Goal: Find specific page/section: Find specific page/section

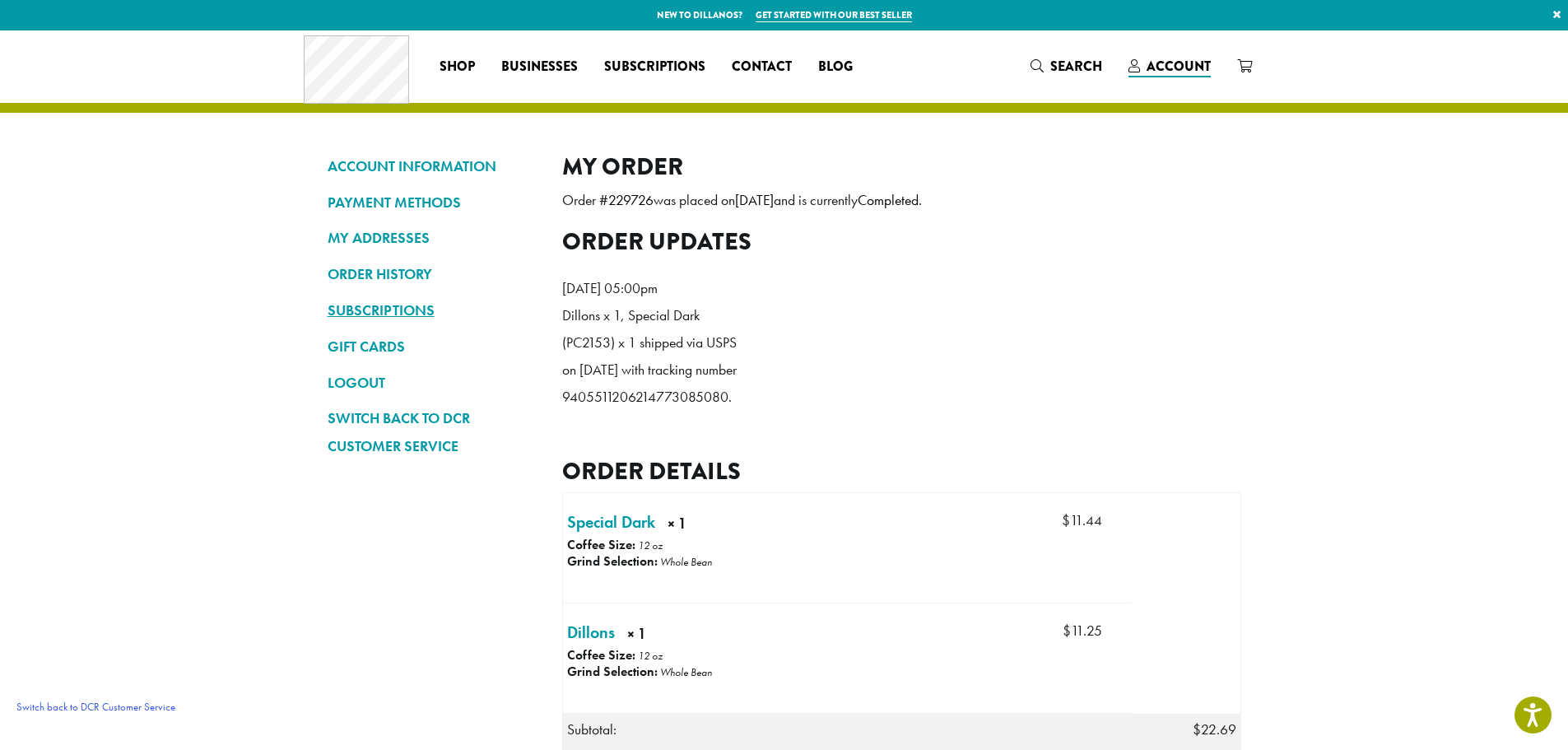
click at [412, 307] on link "SUBSCRIPTIONS" at bounding box center [432, 310] width 210 height 28
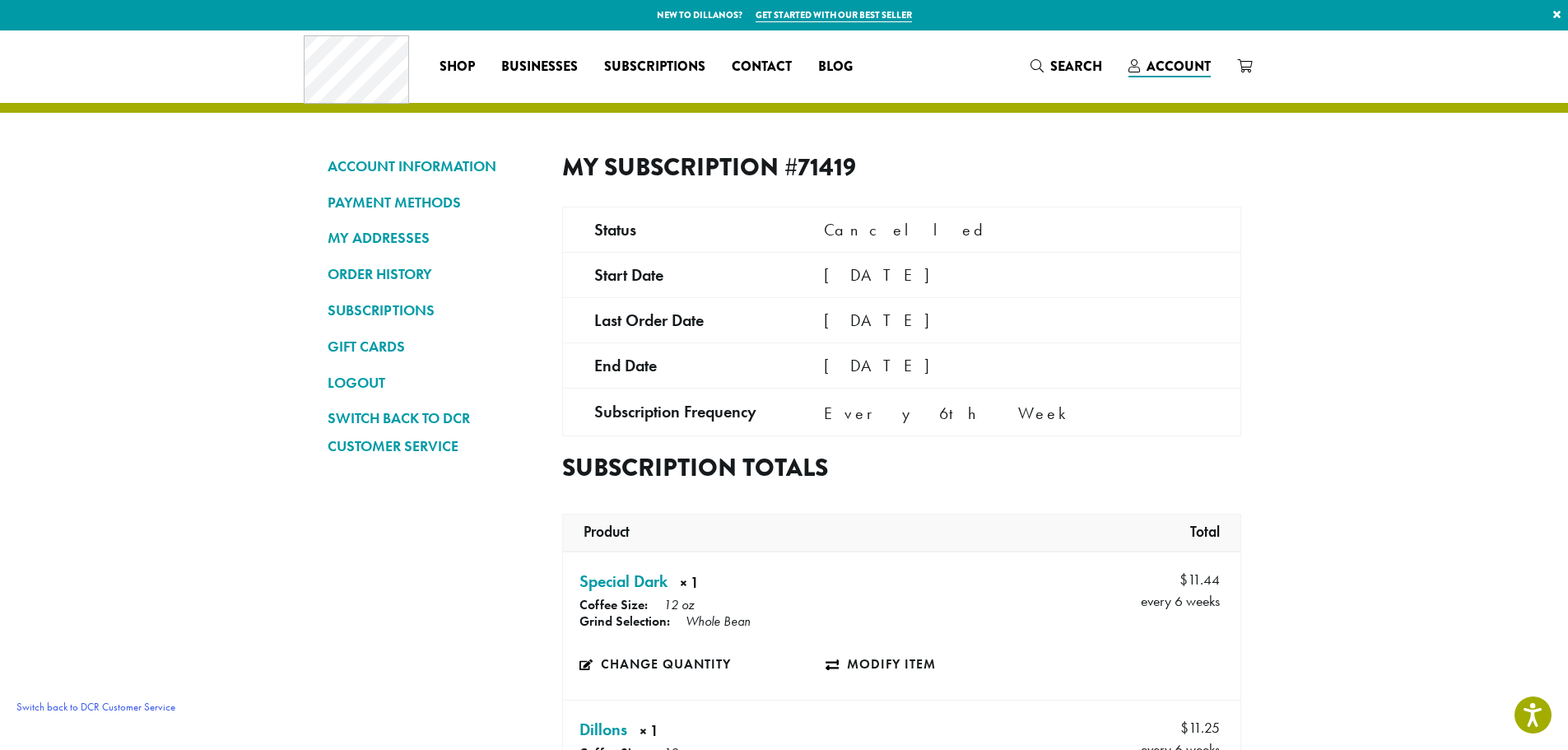
click at [914, 365] on td "June 6, 2023" at bounding box center [1016, 365] width 447 height 45
click at [875, 374] on td "June 6, 2023" at bounding box center [1016, 365] width 447 height 45
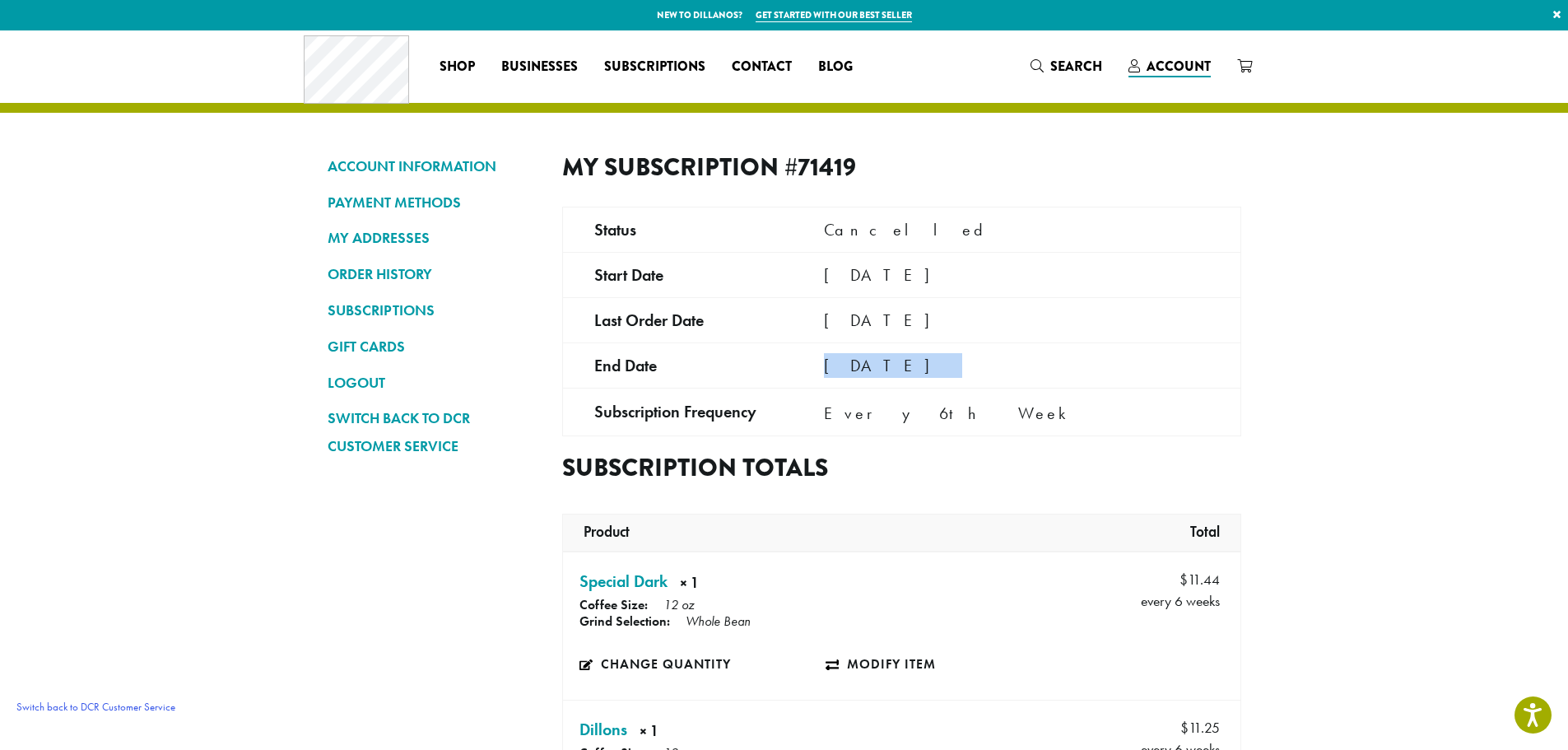
click at [875, 374] on td "June 6, 2023" at bounding box center [1016, 365] width 447 height 45
click at [424, 162] on link "ACCOUNT INFORMATION" at bounding box center [432, 166] width 210 height 28
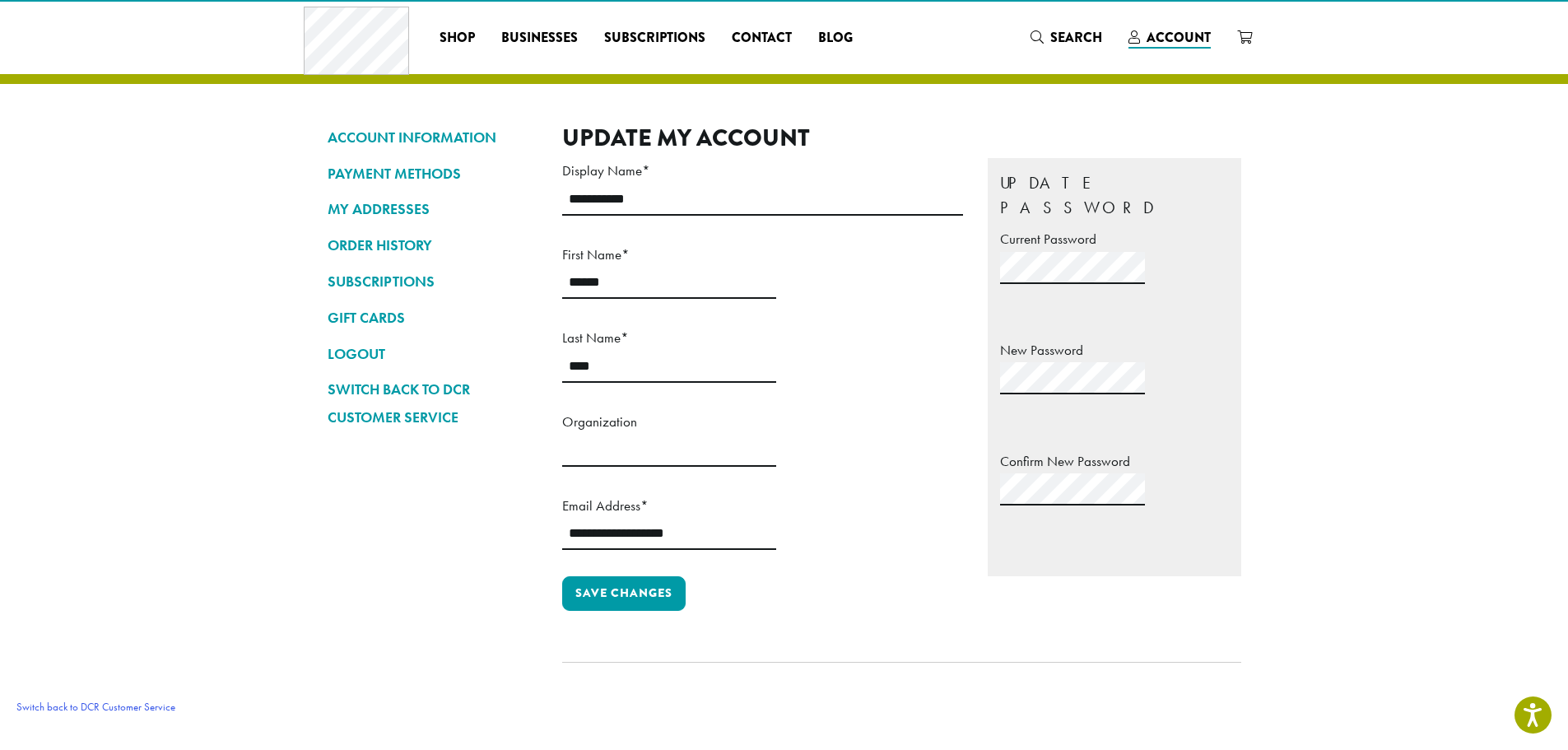
scroll to position [23, 0]
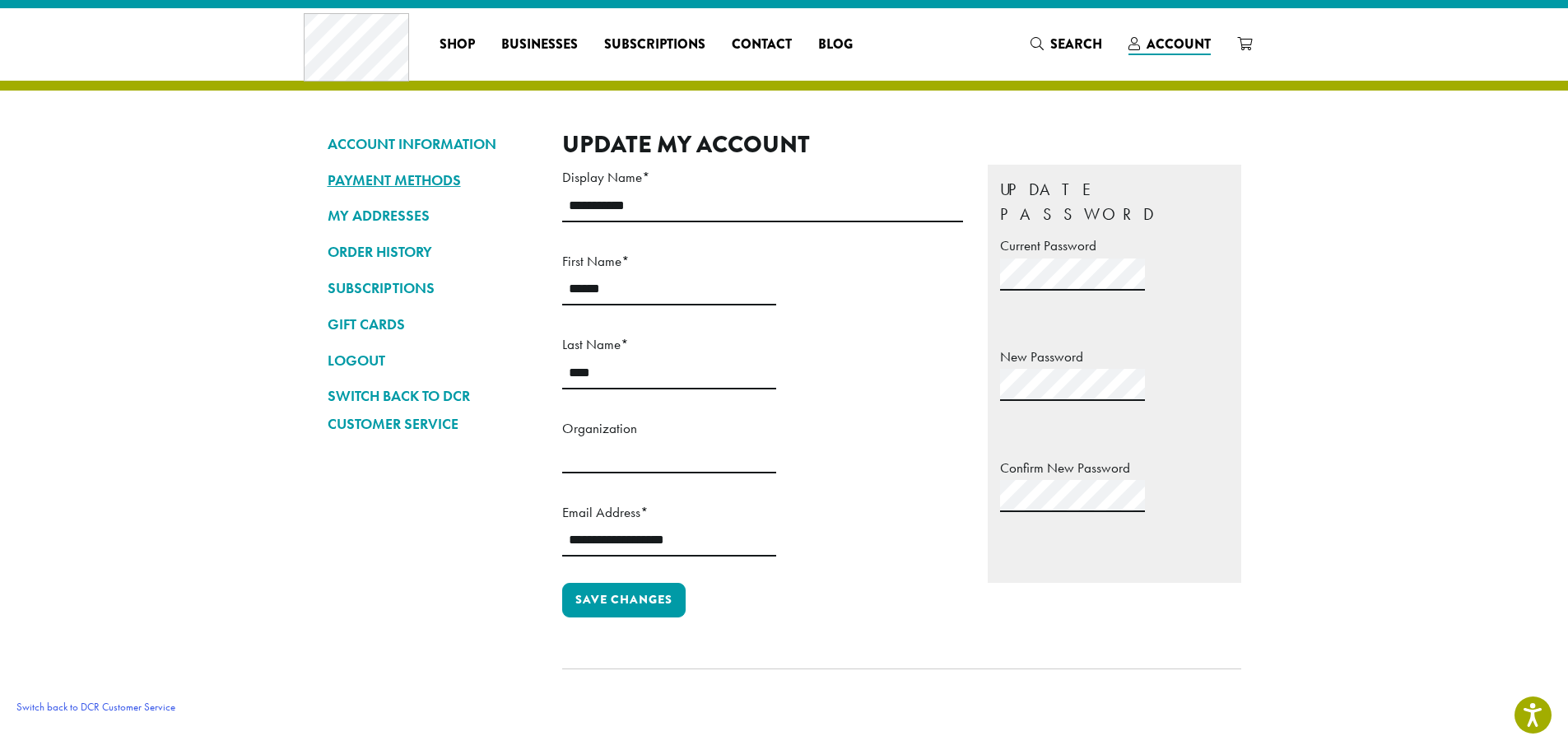
click at [428, 183] on link "PAYMENT METHODS" at bounding box center [432, 180] width 210 height 28
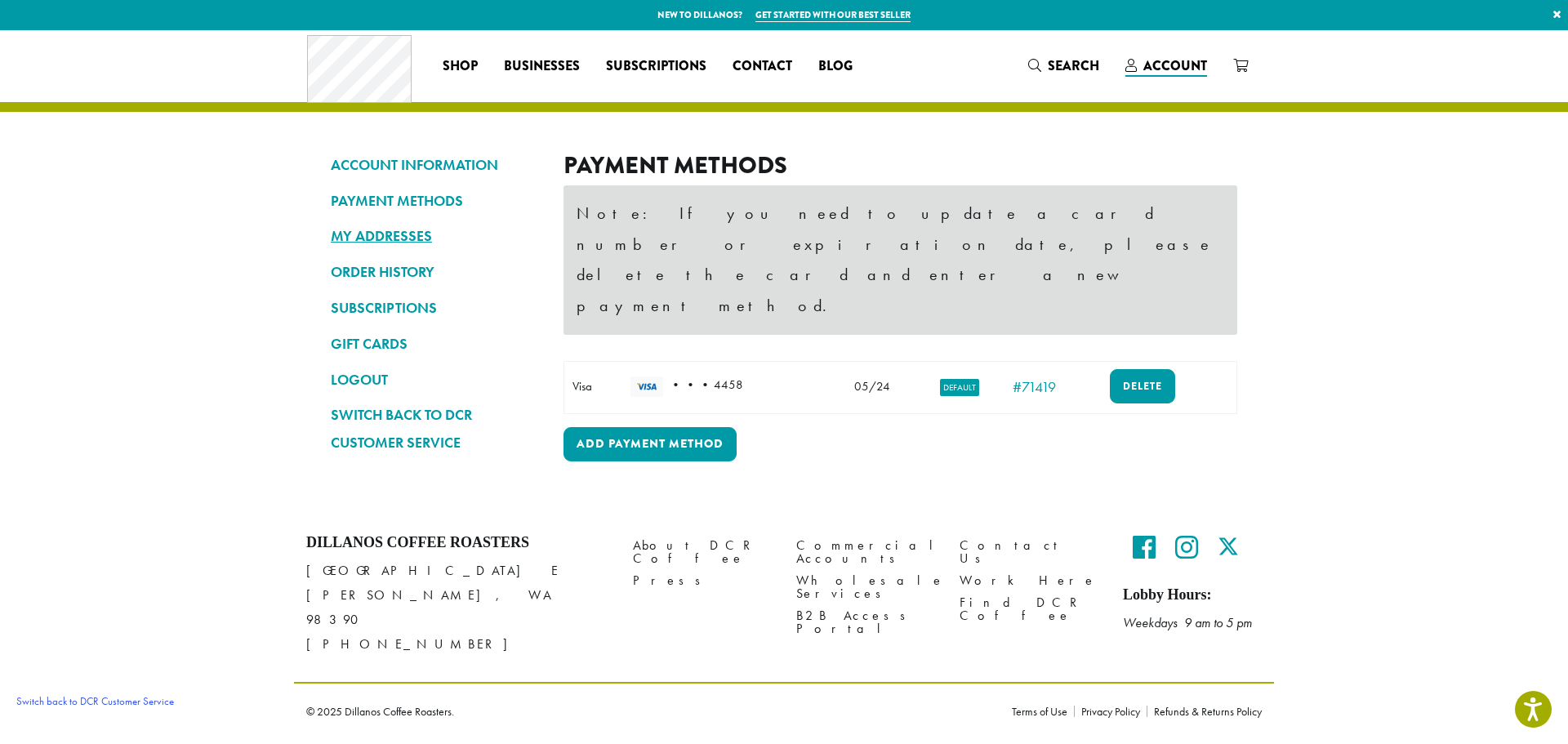
click at [393, 234] on link "MY ADDRESSES" at bounding box center [434, 236] width 208 height 27
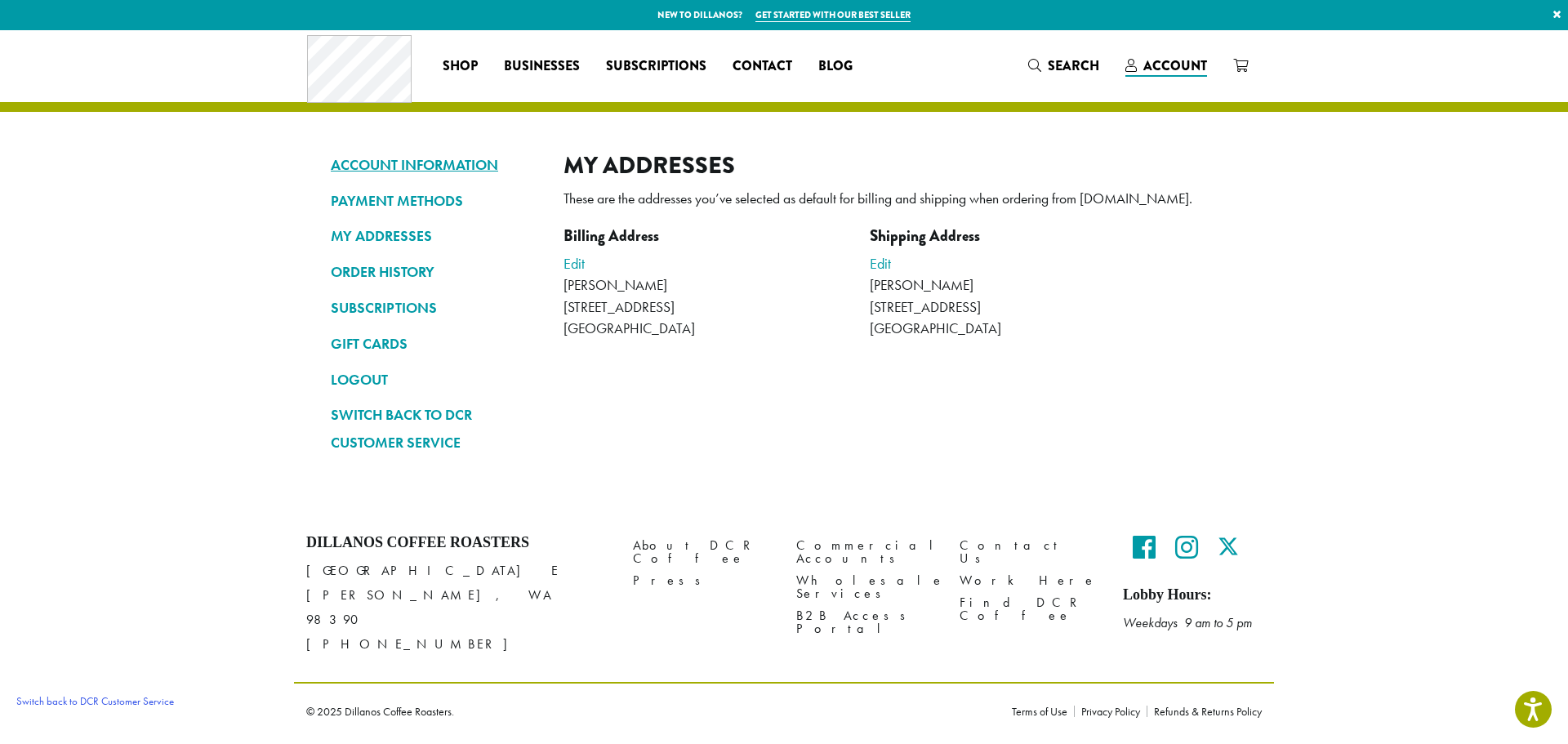
click at [374, 164] on link "ACCOUNT INFORMATION" at bounding box center [434, 164] width 208 height 27
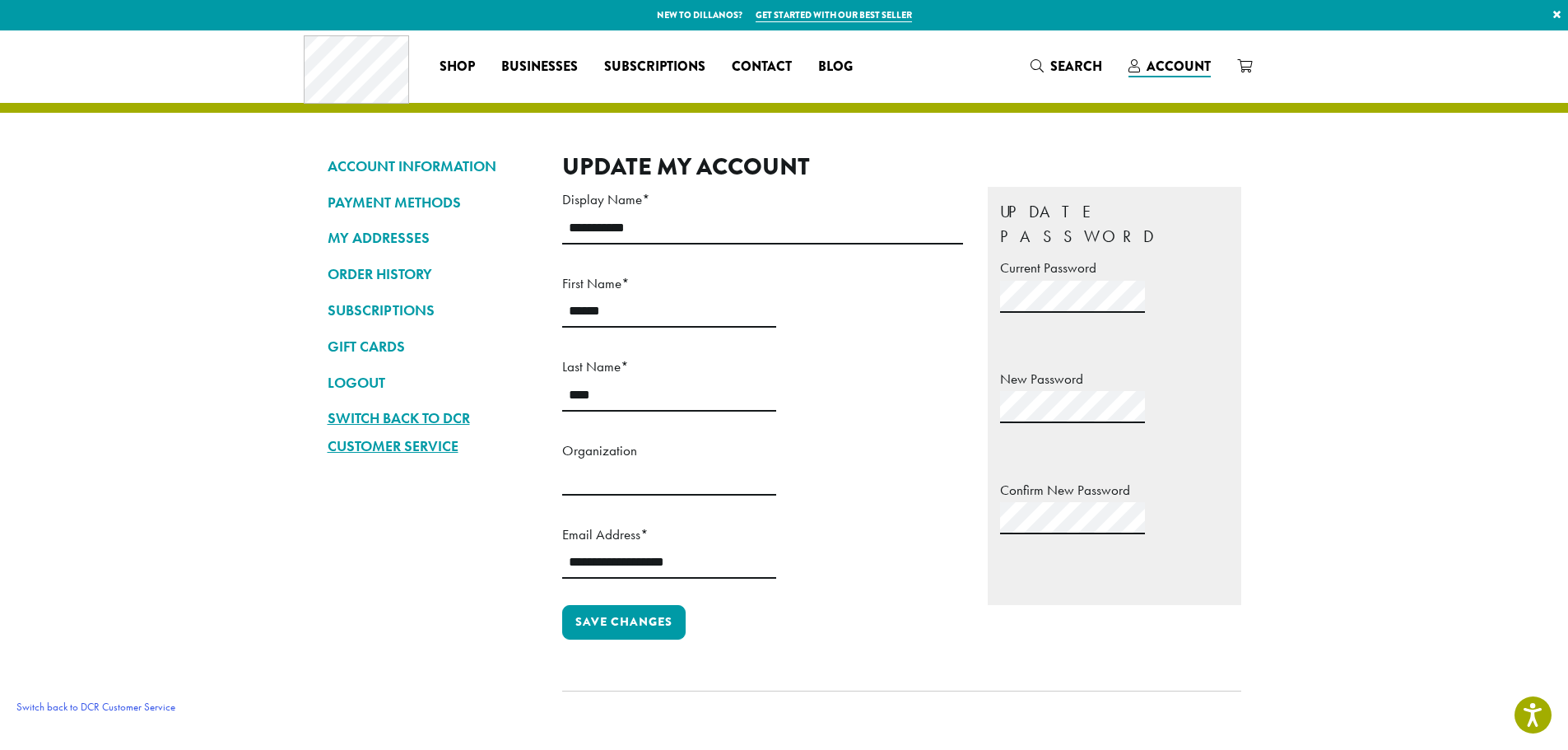
click at [401, 439] on link "Switch back to DCR Customer Service" at bounding box center [432, 432] width 210 height 56
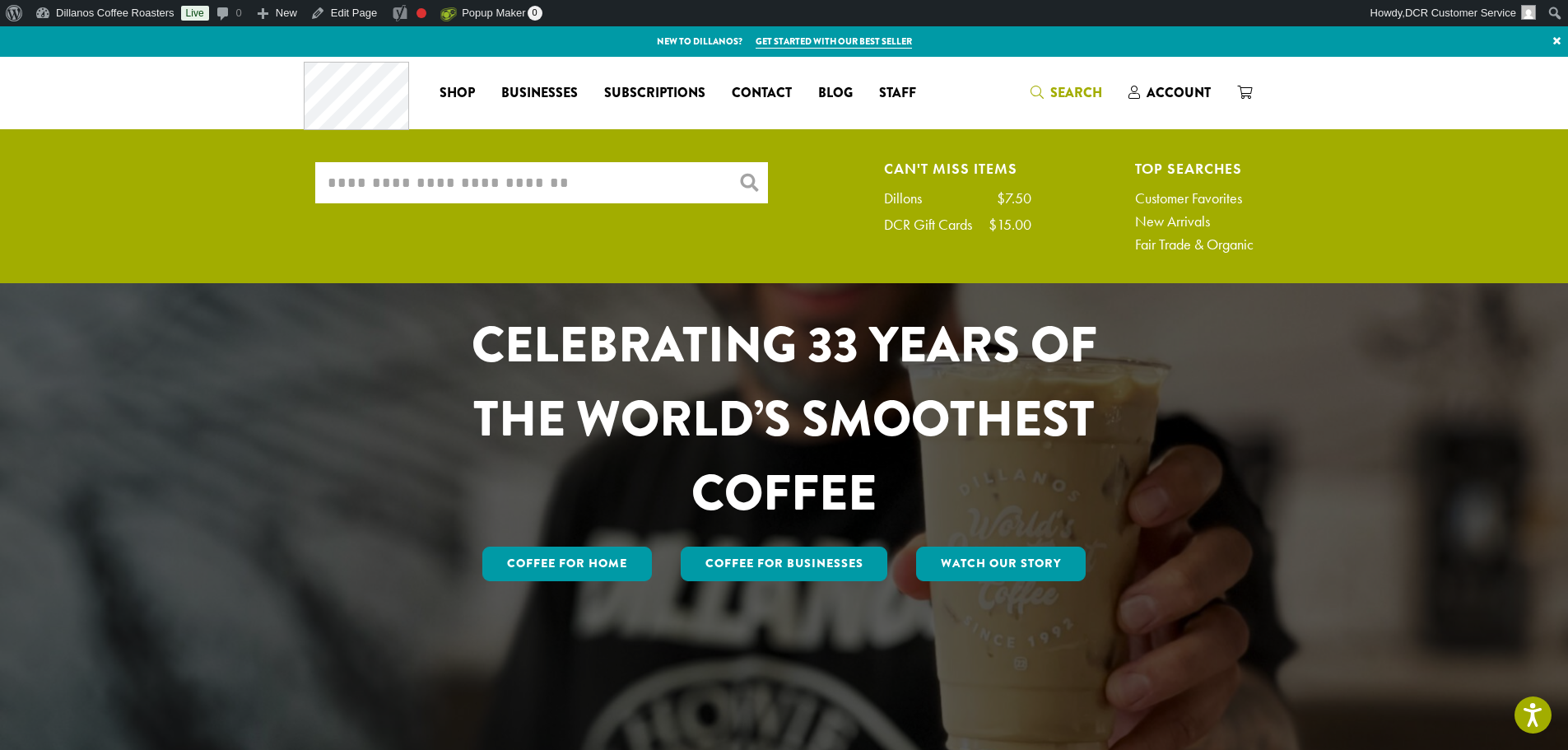
click at [537, 173] on div "What are you searching for? × Can't Miss Items Dillons $7.50 DCR Gift Cards $15…" at bounding box center [784, 210] width 963 height 98
click at [537, 173] on input "What are you searching for?" at bounding box center [541, 182] width 452 height 41
type input "*******"
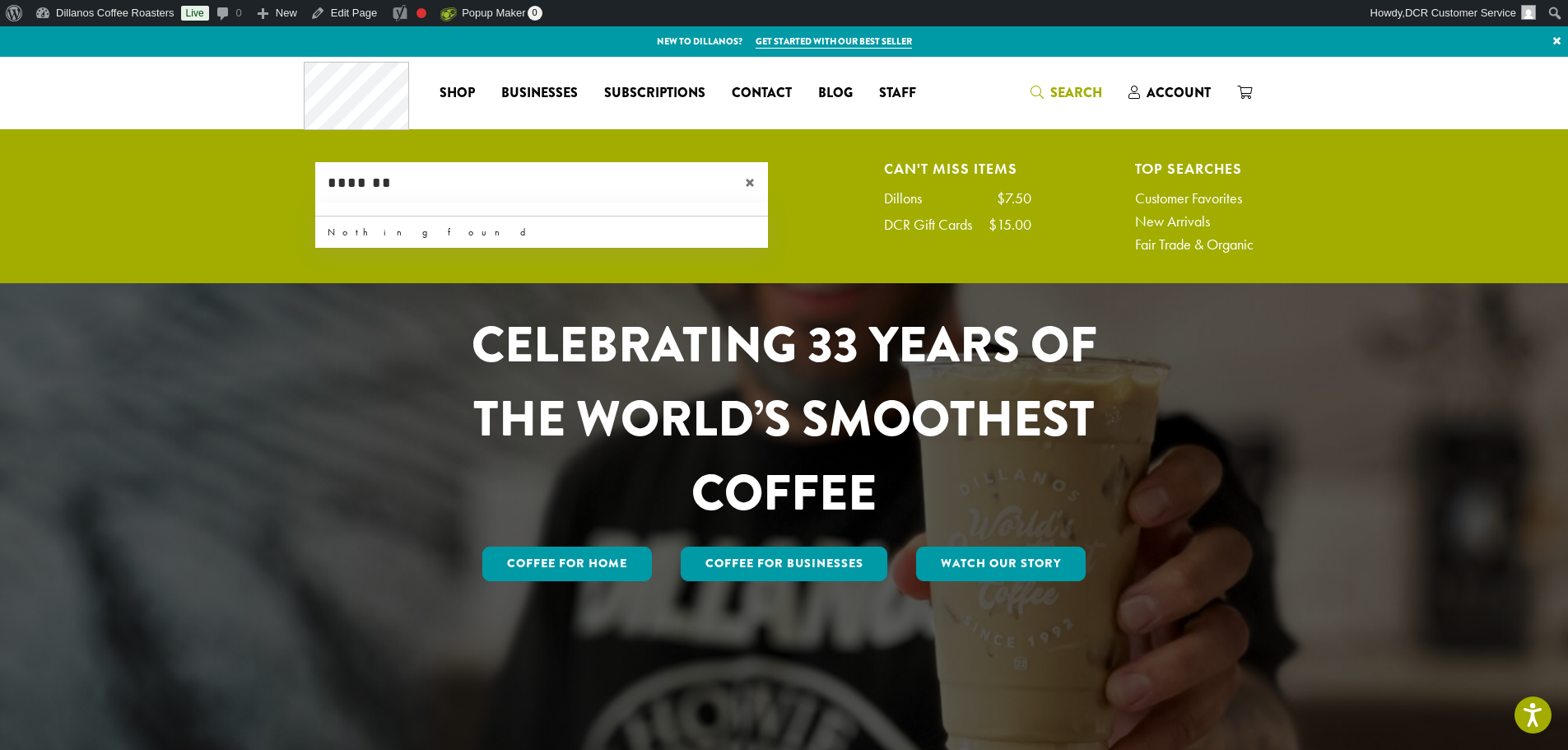
drag, startPoint x: 343, startPoint y: 184, endPoint x: 289, endPoint y: 177, distance: 54.5
click at [291, 177] on li "What are you searching for? ******* × Can't Miss Items Dillons $7.50 DCR Gift C…" at bounding box center [784, 210] width 988 height 98
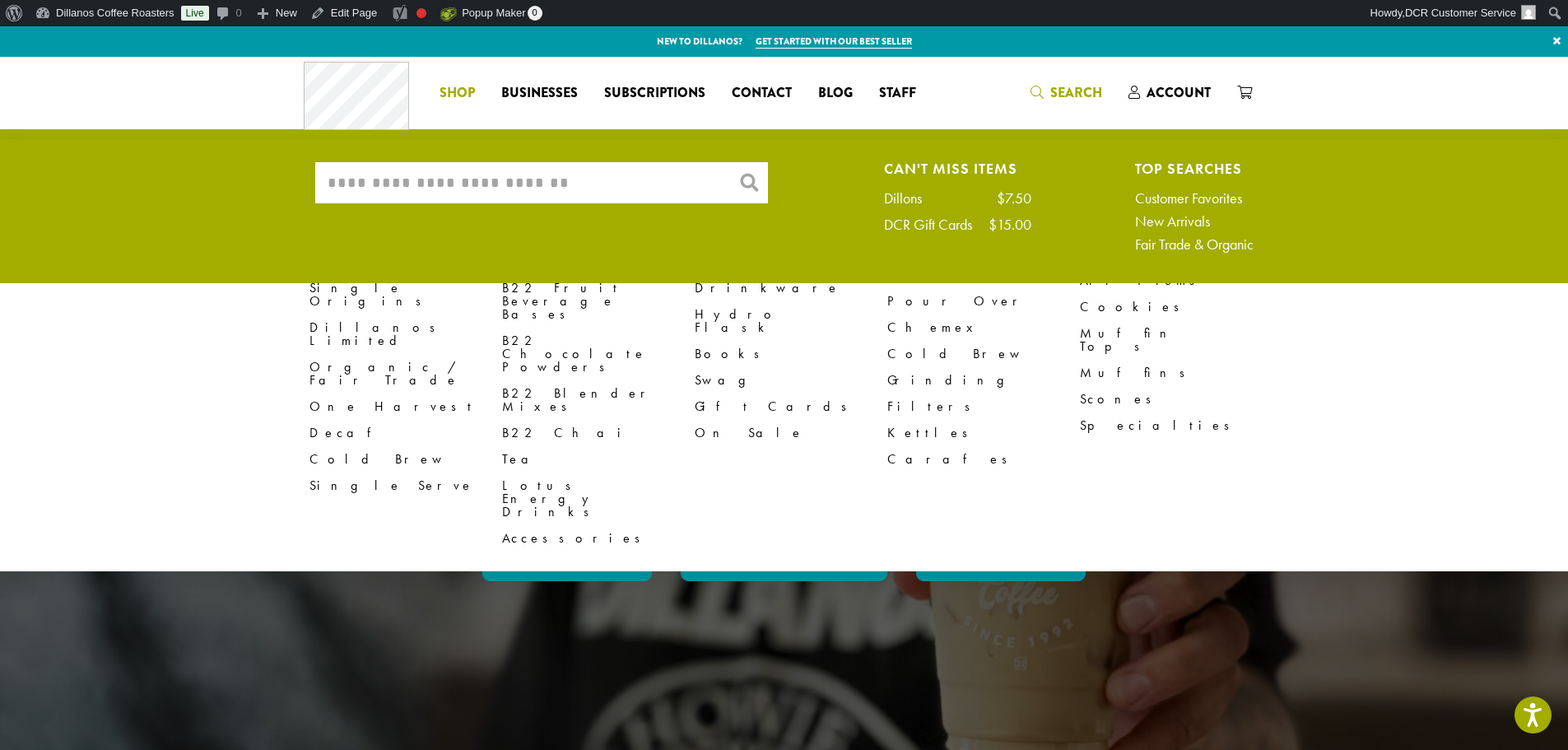
click at [1291, 397] on ul "Coffee All Coffees Best Sellers Blends Single Origins Dillanos Limited Organic …" at bounding box center [784, 355] width 1568 height 433
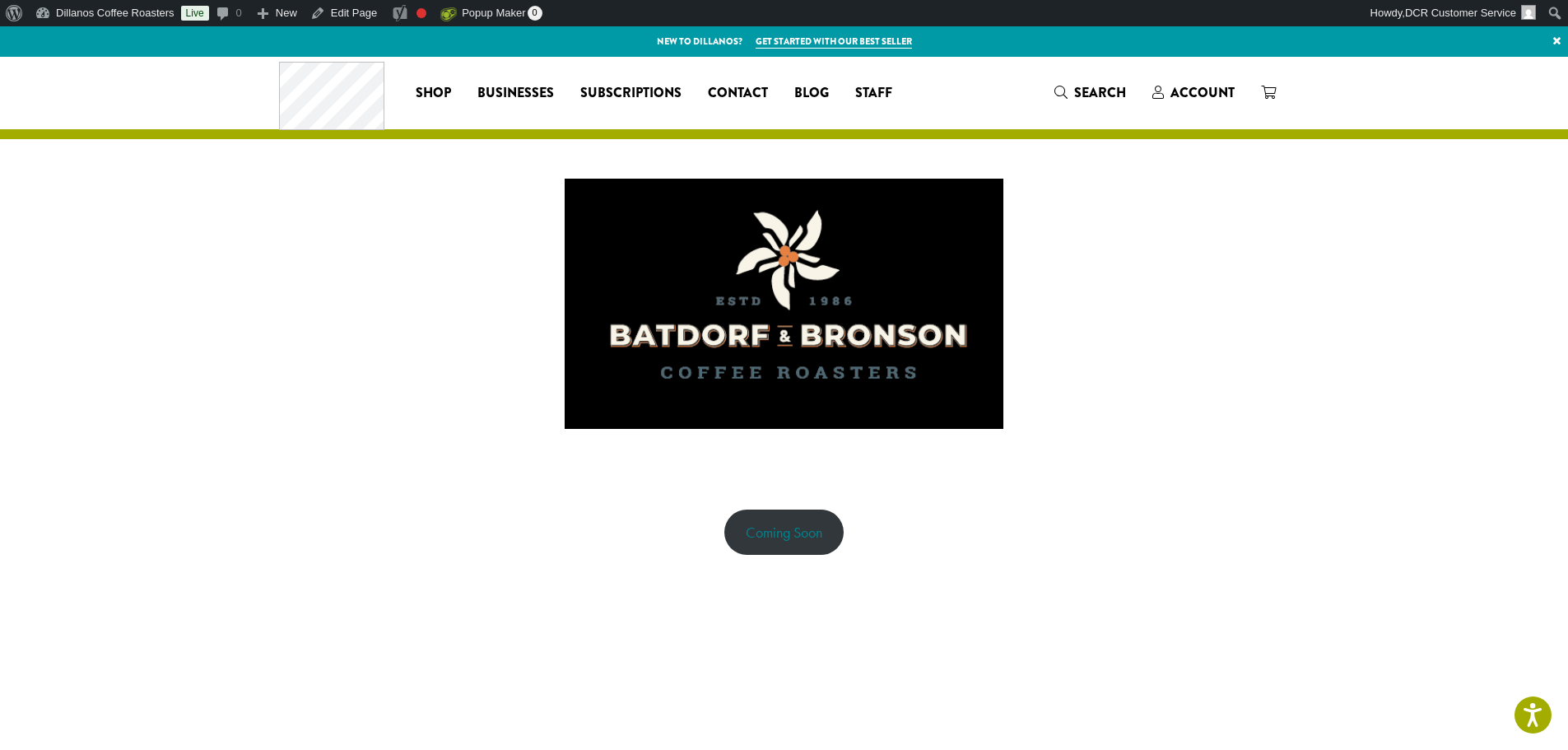
click at [778, 534] on link "Coming Soon" at bounding box center [784, 532] width 119 height 45
click at [800, 526] on link "Coming Soon" at bounding box center [784, 532] width 119 height 45
click at [778, 533] on link "Coming Soon" at bounding box center [784, 532] width 119 height 45
click at [786, 531] on link "Coming Soon" at bounding box center [784, 532] width 119 height 45
click at [802, 523] on link "Coming Soon" at bounding box center [784, 532] width 119 height 45
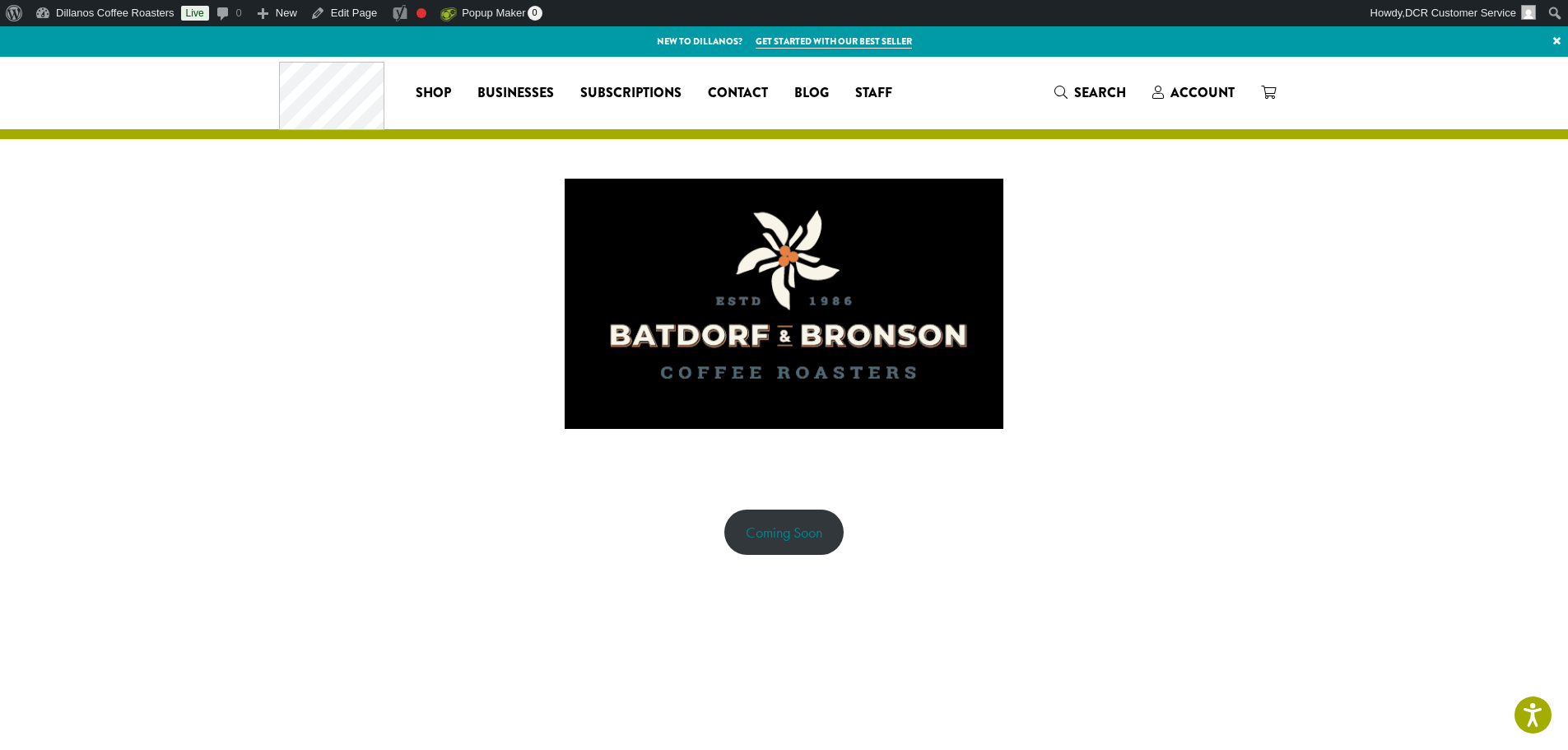
click at [800, 526] on link "Coming Soon" at bounding box center [784, 532] width 119 height 45
click at [806, 541] on link "Coming Soon" at bounding box center [784, 532] width 119 height 45
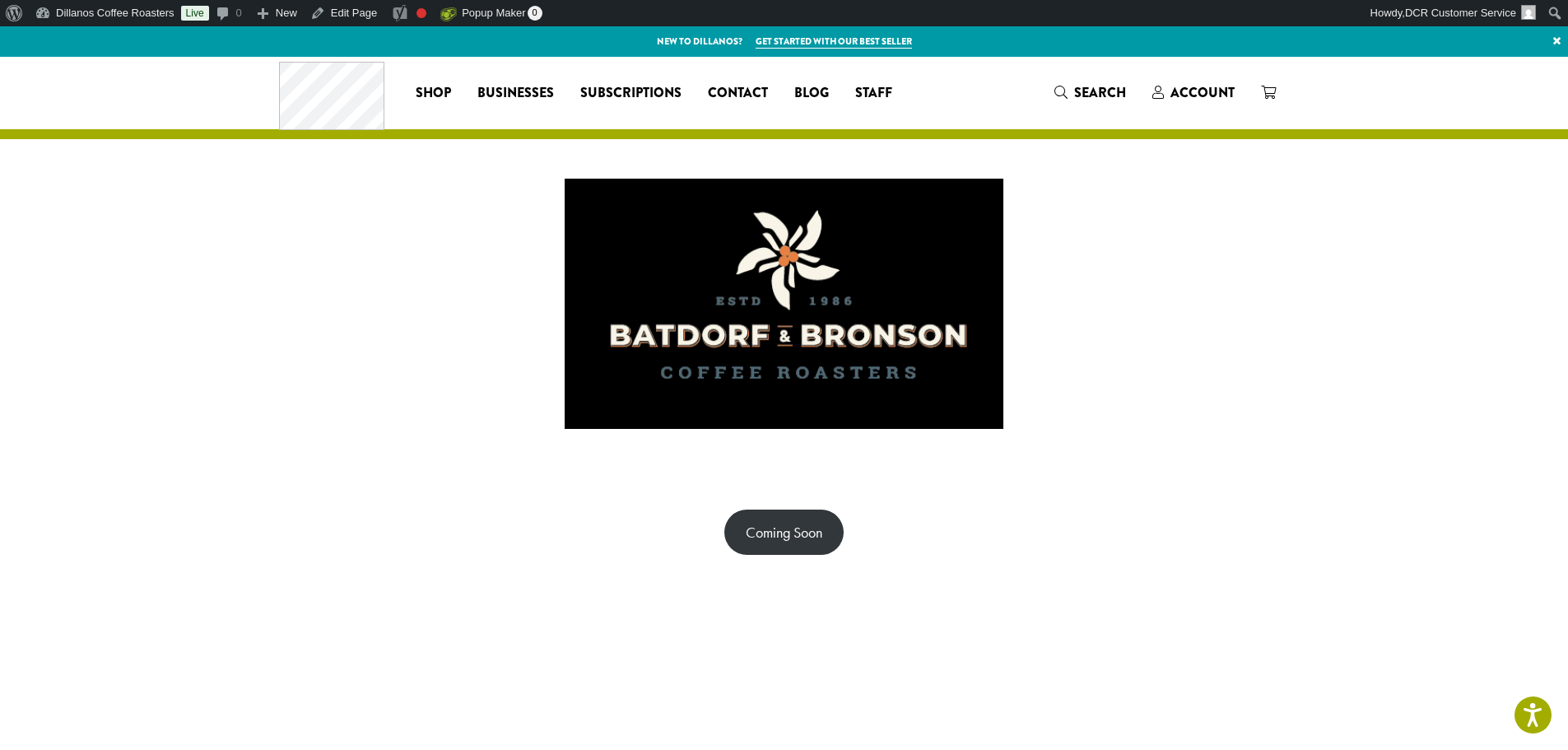
click at [1290, 496] on div "Coming Soon" at bounding box center [784, 531] width 1568 height 127
click at [773, 533] on link "Coming Soon" at bounding box center [784, 532] width 119 height 45
click at [799, 537] on link "Coming Soon" at bounding box center [784, 532] width 119 height 45
click at [791, 533] on link "Coming Soon" at bounding box center [784, 532] width 119 height 45
drag, startPoint x: 949, startPoint y: 513, endPoint x: 870, endPoint y: 521, distance: 79.4
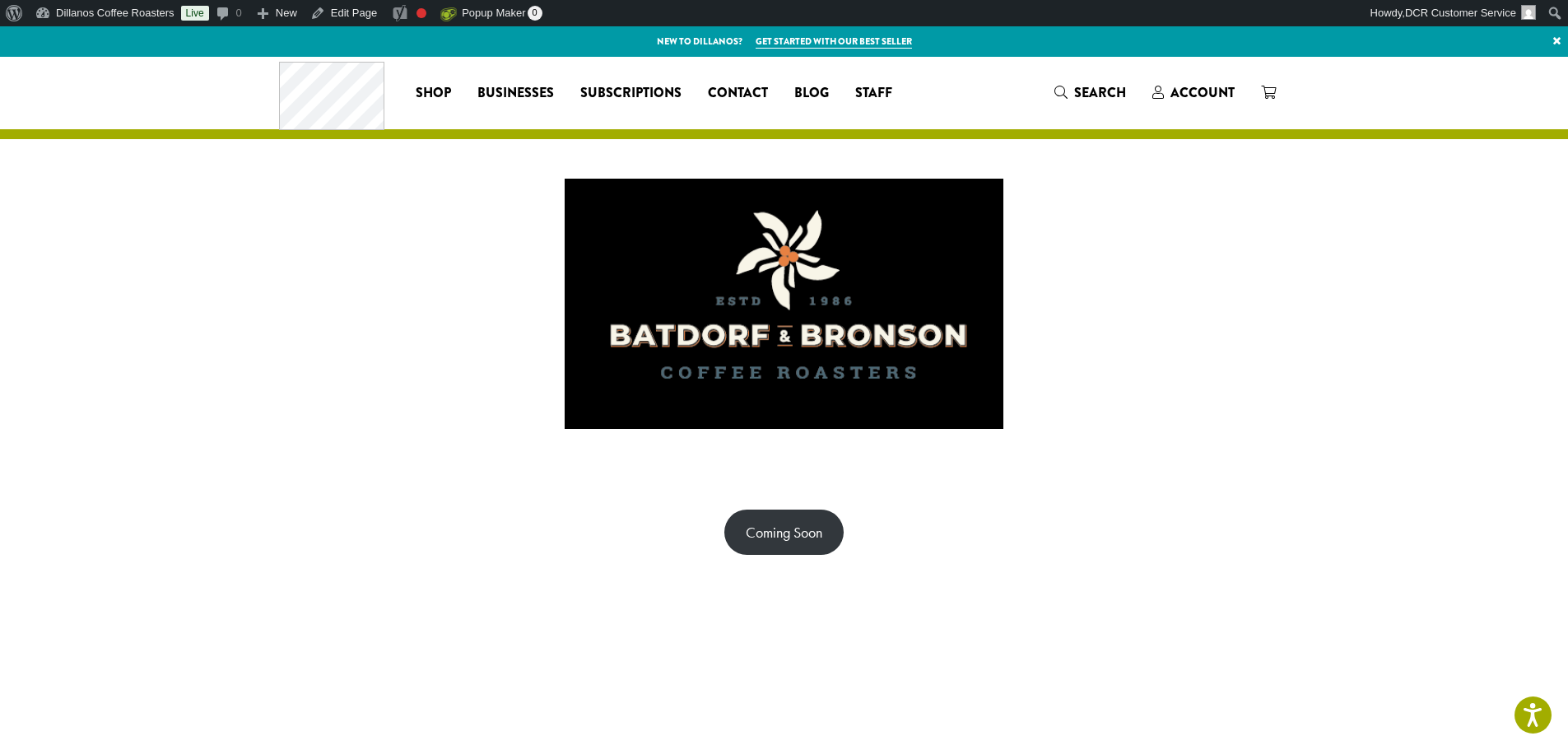
click at [950, 513] on div "Coming Soon" at bounding box center [784, 532] width 988 height 45
click at [810, 526] on link "Coming Soon" at bounding box center [784, 532] width 119 height 45
click at [1025, 511] on div "Coming Soon" at bounding box center [784, 532] width 988 height 45
click at [784, 548] on link "Coming Soon" at bounding box center [784, 532] width 119 height 45
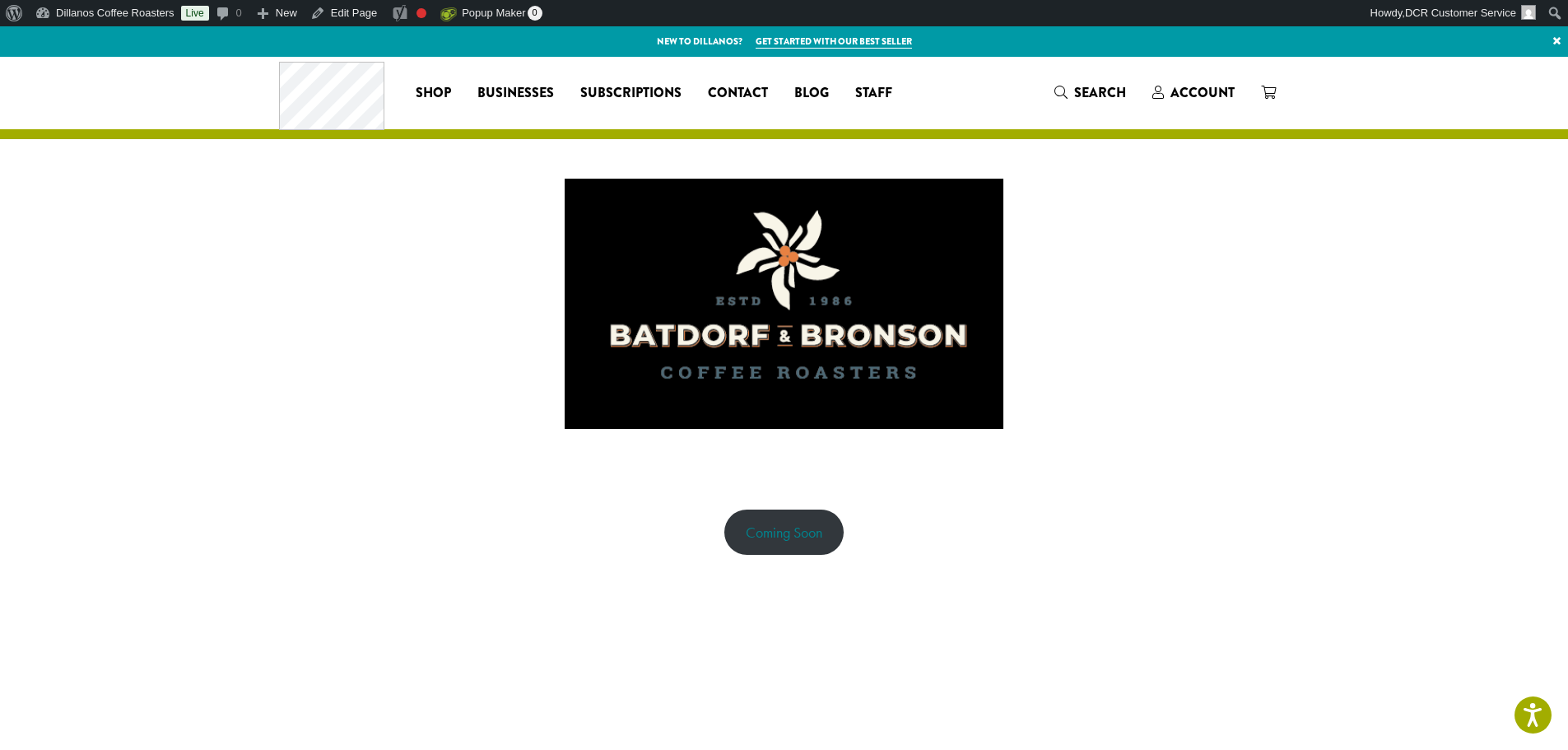
click at [793, 541] on link "Coming Soon" at bounding box center [784, 532] width 119 height 45
click at [954, 513] on div "Coming Soon" at bounding box center [784, 532] width 988 height 45
click at [939, 521] on div "Coming Soon" at bounding box center [784, 532] width 988 height 45
click at [905, 566] on div "Coming Soon" at bounding box center [784, 531] width 1568 height 127
